Goal: Check status

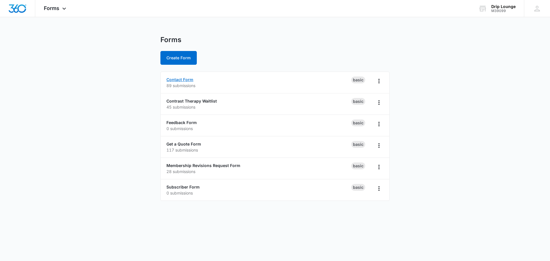
click at [179, 80] on link "Contact Form" at bounding box center [179, 79] width 27 height 5
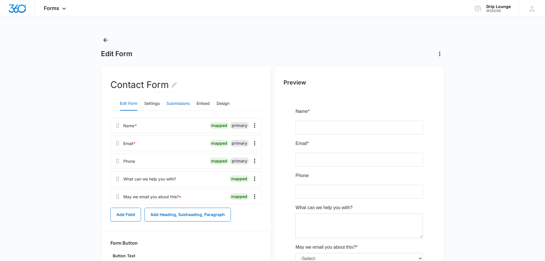
click at [180, 103] on button "Submissions" at bounding box center [178, 104] width 23 height 14
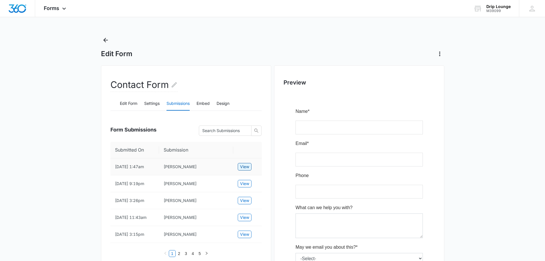
click at [245, 166] on span "View" at bounding box center [244, 166] width 9 height 6
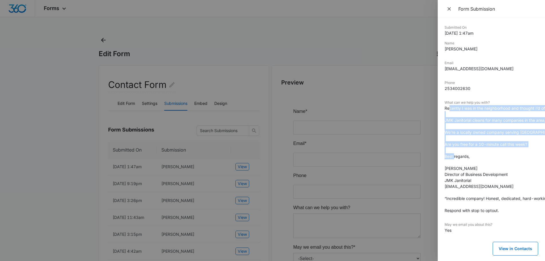
drag, startPoint x: 449, startPoint y: 108, endPoint x: 440, endPoint y: 167, distance: 60.2
click at [516, 168] on dd "Recently I was in the neighborhood and thought I’d offer a complimentary cleani…" at bounding box center [492, 159] width 94 height 108
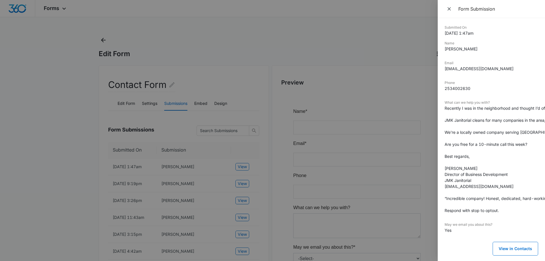
click at [40, 152] on div at bounding box center [272, 130] width 545 height 261
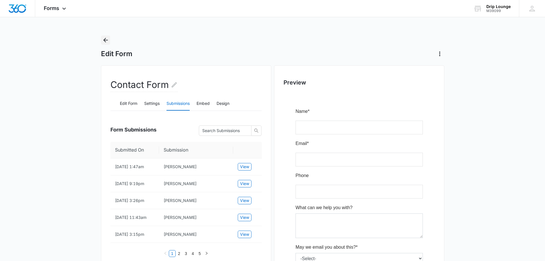
click at [106, 39] on icon "Back" at bounding box center [105, 40] width 7 height 7
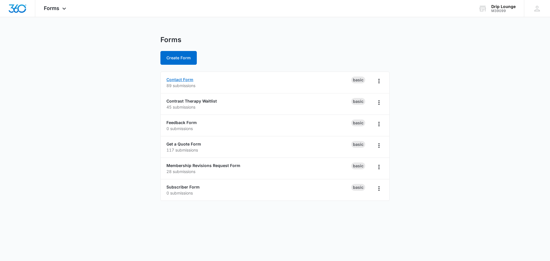
click at [178, 80] on link "Contact Form" at bounding box center [179, 79] width 27 height 5
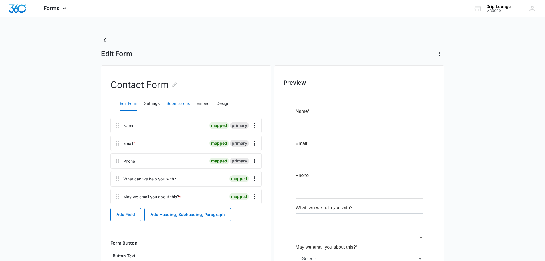
click at [176, 105] on button "Submissions" at bounding box center [178, 104] width 23 height 14
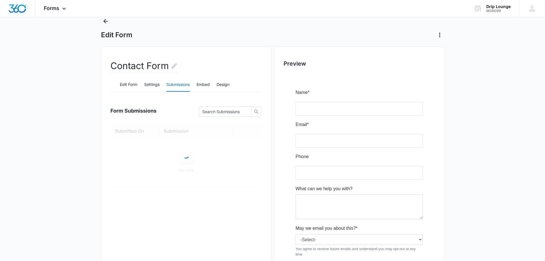
scroll to position [29, 0]
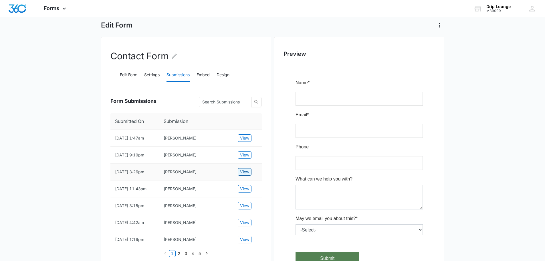
click at [242, 169] on span "View" at bounding box center [244, 172] width 9 height 6
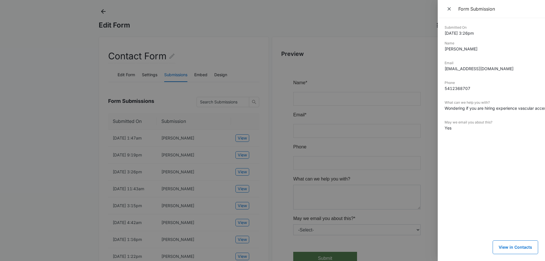
click at [121, 40] on div at bounding box center [272, 130] width 545 height 261
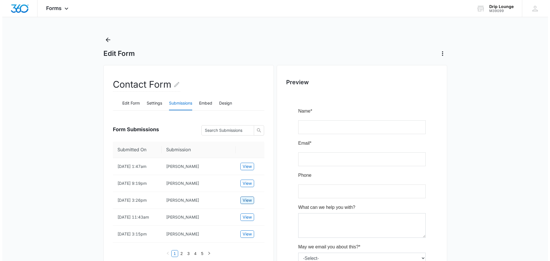
scroll to position [0, 0]
click at [106, 38] on icon "Back" at bounding box center [105, 40] width 7 height 7
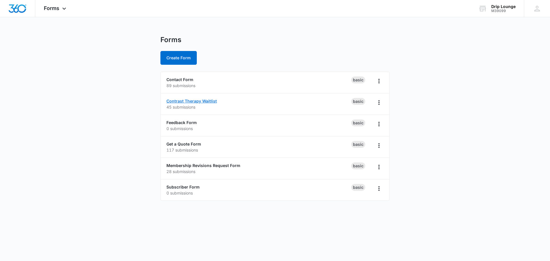
click at [190, 100] on link "Contrast Therapy Waitlist" at bounding box center [191, 100] width 50 height 5
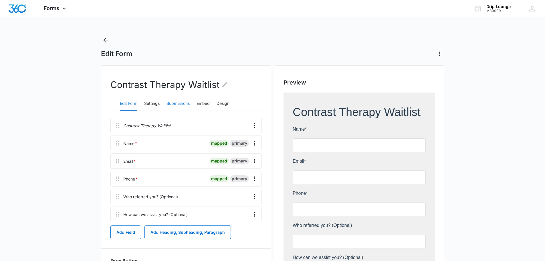
click at [180, 102] on button "Submissions" at bounding box center [178, 104] width 23 height 14
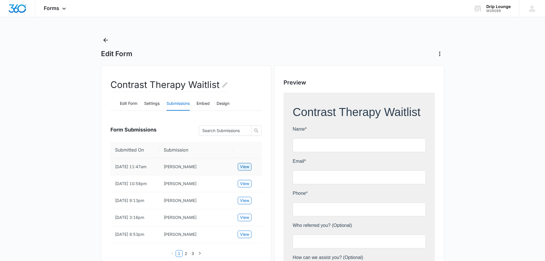
click at [244, 168] on span "View" at bounding box center [244, 166] width 9 height 6
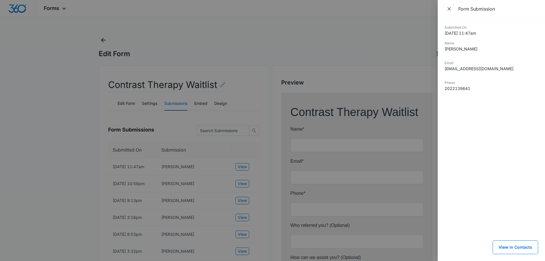
click at [99, 174] on div at bounding box center [272, 130] width 545 height 261
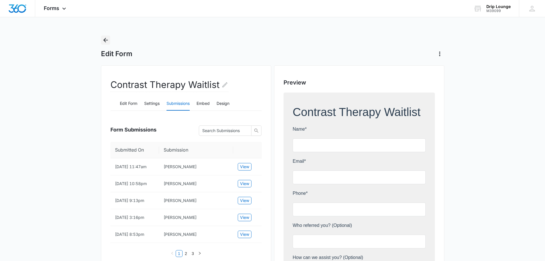
click at [107, 43] on icon "Back" at bounding box center [105, 40] width 7 height 7
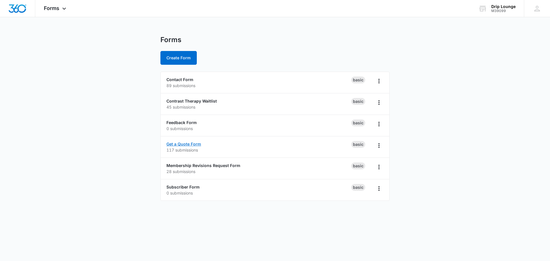
click at [185, 142] on link "Get a Quote Form" at bounding box center [183, 143] width 35 height 5
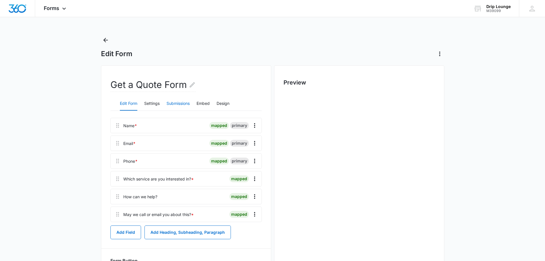
click at [178, 103] on button "Submissions" at bounding box center [178, 104] width 23 height 14
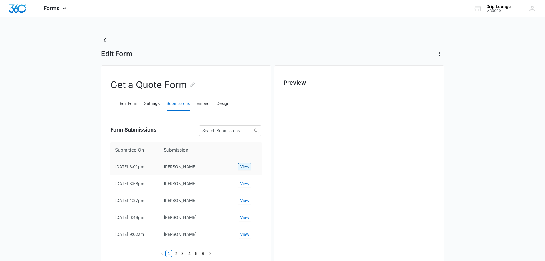
click at [244, 166] on span "View" at bounding box center [244, 166] width 9 height 6
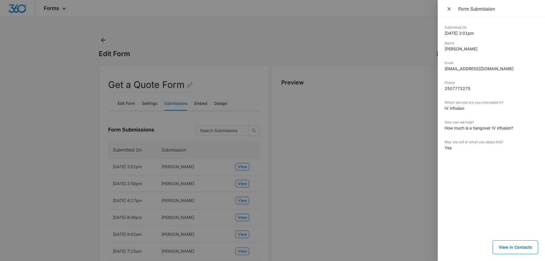
click at [342, 178] on div at bounding box center [272, 130] width 545 height 261
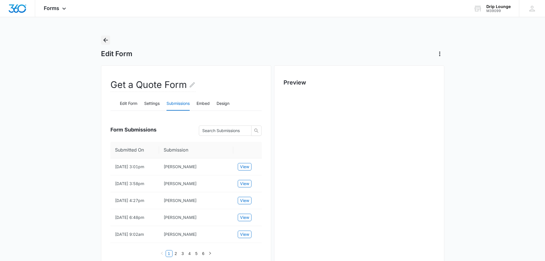
click at [104, 42] on icon "Back" at bounding box center [105, 40] width 7 height 7
